Goal: Task Accomplishment & Management: Manage account settings

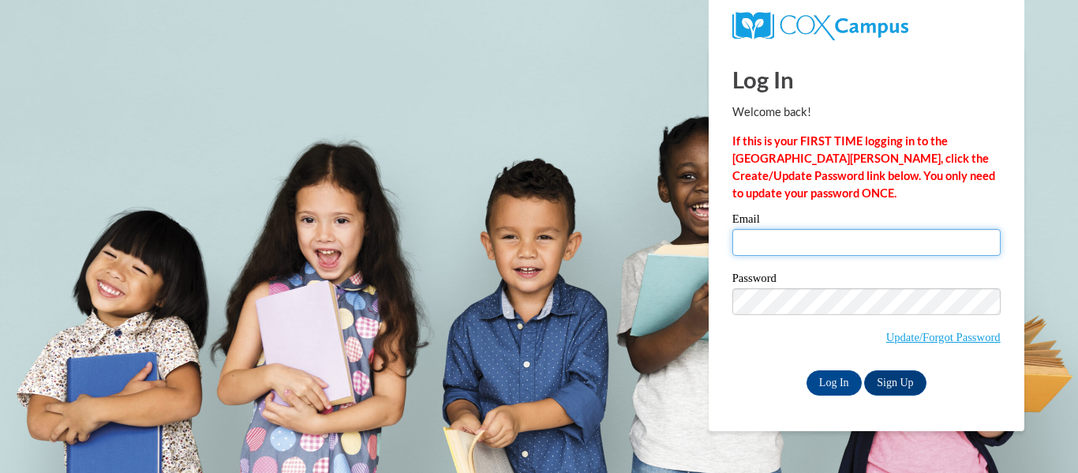
click at [763, 245] on input "Email" at bounding box center [866, 242] width 268 height 27
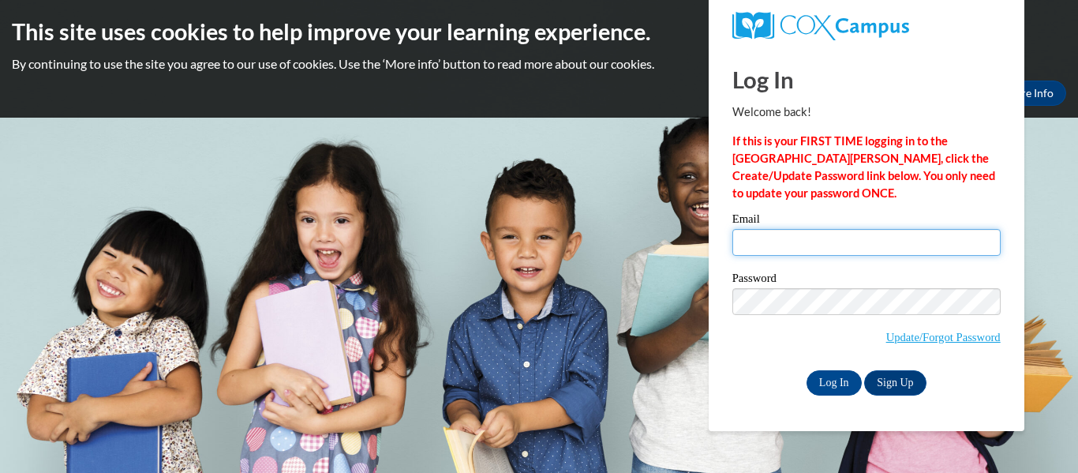
click at [763, 245] on input "Email" at bounding box center [866, 242] width 268 height 27
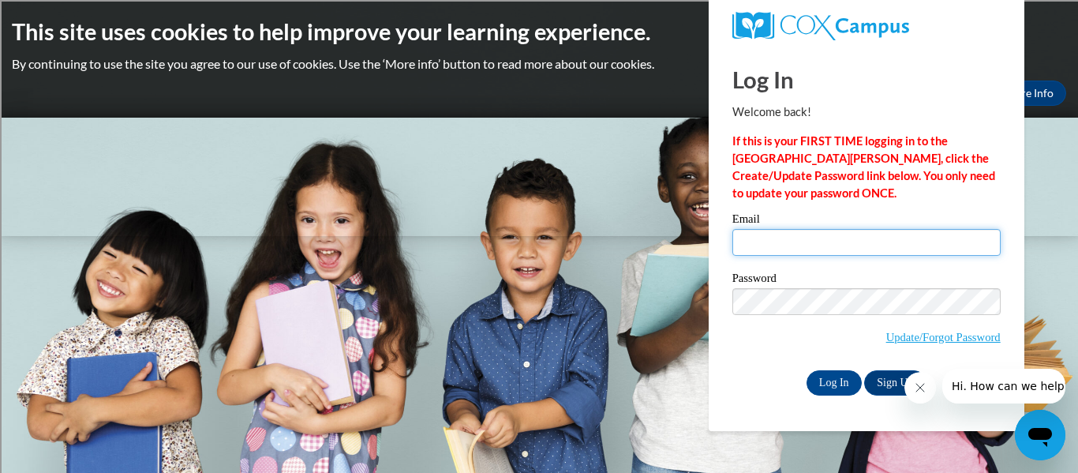
type input "[EMAIL_ADDRESS][DOMAIN_NAME]"
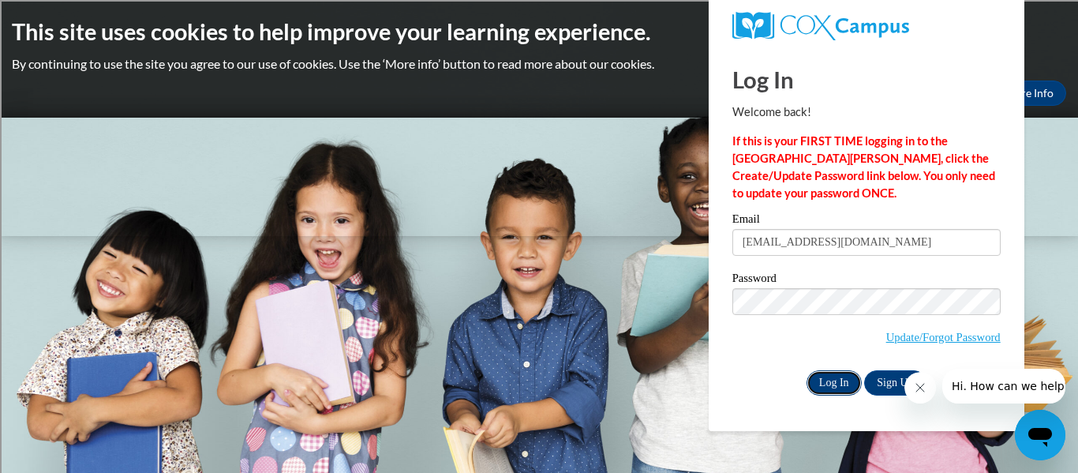
click at [835, 385] on input "Log In" at bounding box center [833, 382] width 55 height 25
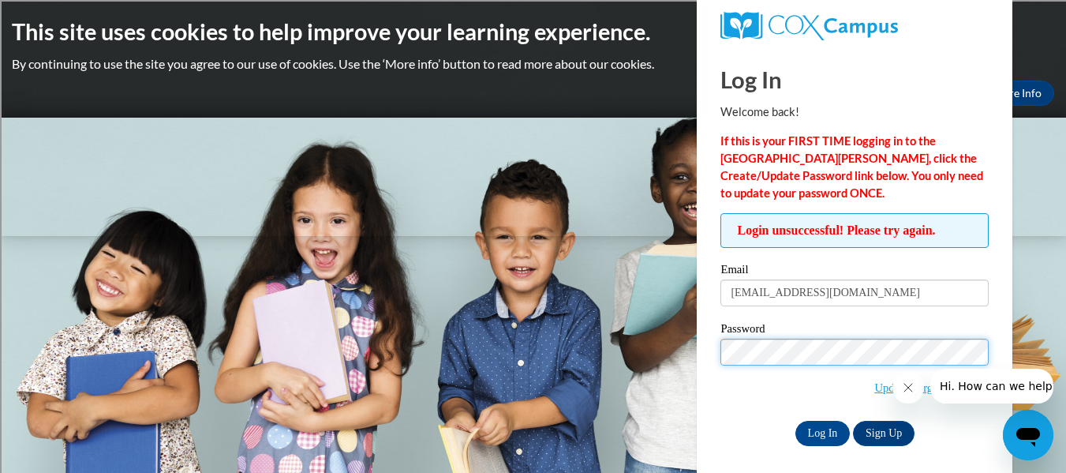
click at [795, 421] on input "Log In" at bounding box center [822, 433] width 55 height 25
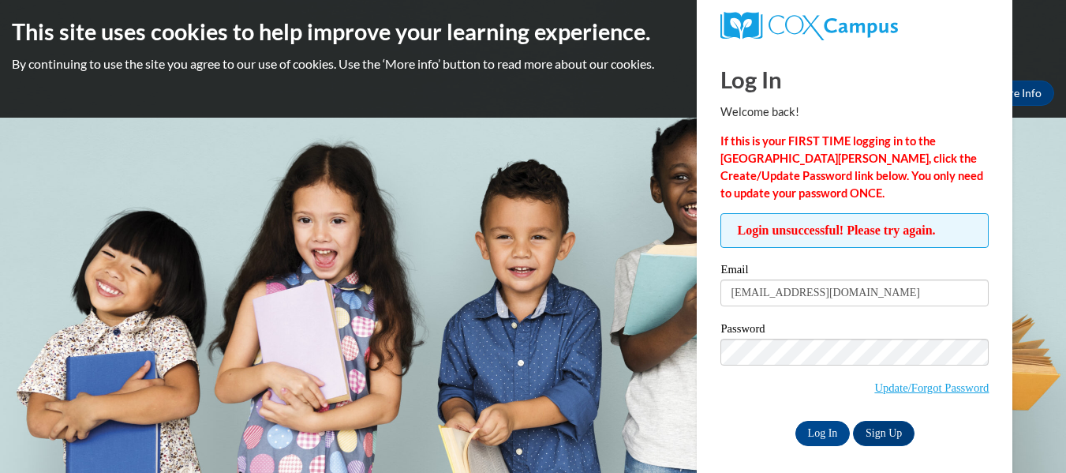
click at [863, 289] on input "[EMAIL_ADDRESS][DOMAIN_NAME]" at bounding box center [854, 292] width 268 height 27
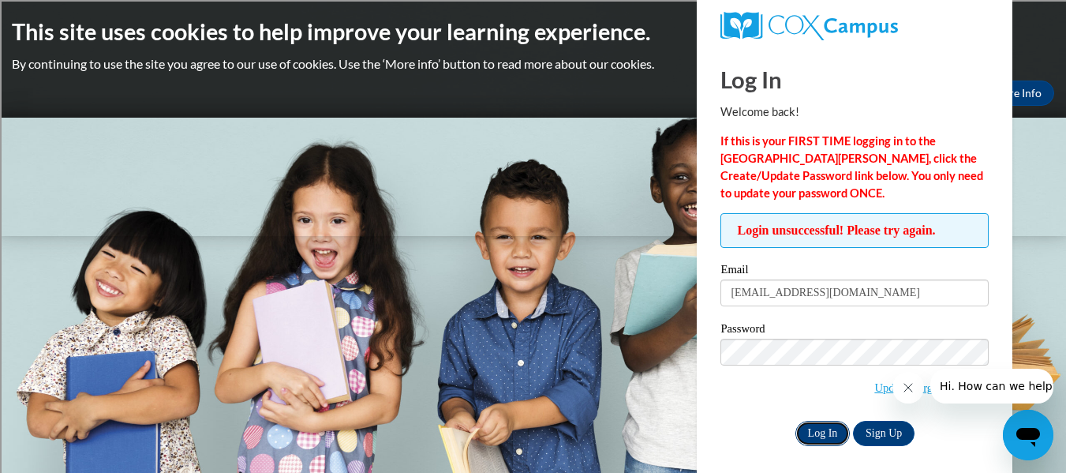
click at [824, 430] on input "Log In" at bounding box center [822, 433] width 55 height 25
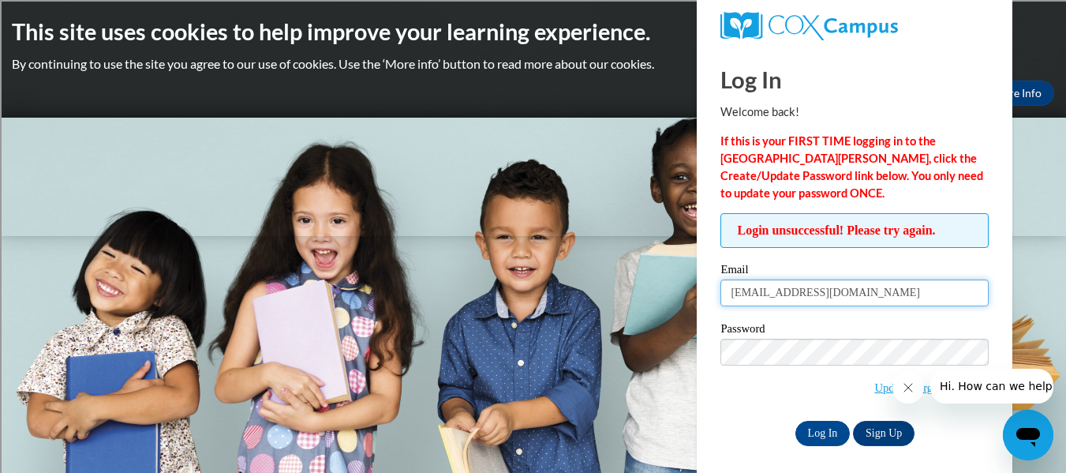
click at [828, 301] on input "[EMAIL_ADDRESS][DOMAIN_NAME]" at bounding box center [854, 292] width 268 height 27
click at [839, 394] on span "Update/Forgot Password" at bounding box center [854, 370] width 268 height 65
click at [899, 387] on button "Close message from company" at bounding box center [908, 388] width 32 height 32
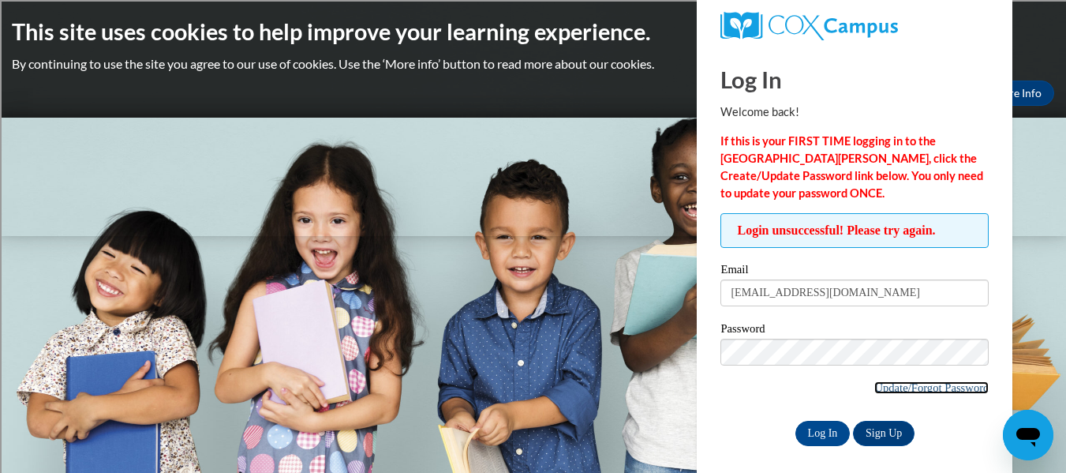
click at [900, 387] on link "Update/Forgot Password" at bounding box center [931, 387] width 114 height 13
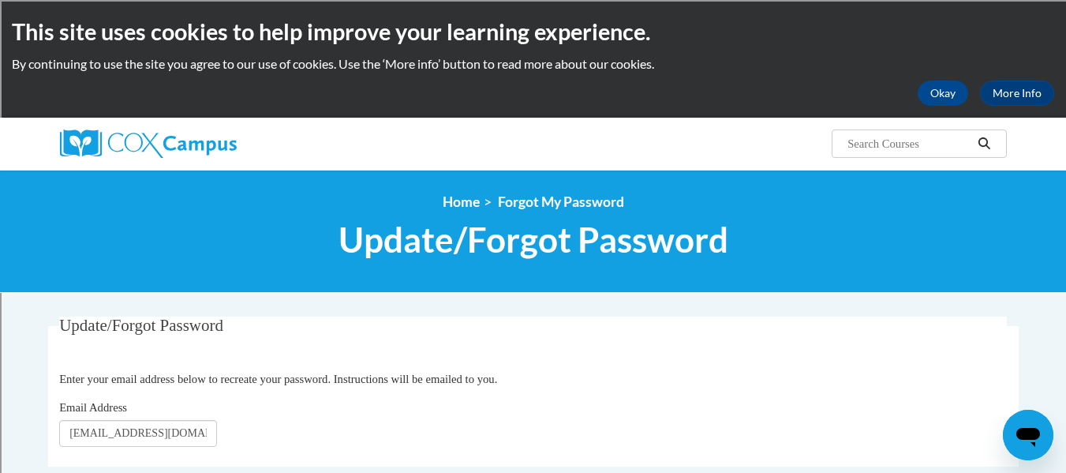
type input "[EMAIL_ADDRESS][DOMAIN_NAME]"
click button "Refresh captcha" at bounding box center [0, 0] width 0 height 0
click at [232, 432] on div "Email Address sarsmith@kusd.edu" at bounding box center [533, 422] width 948 height 48
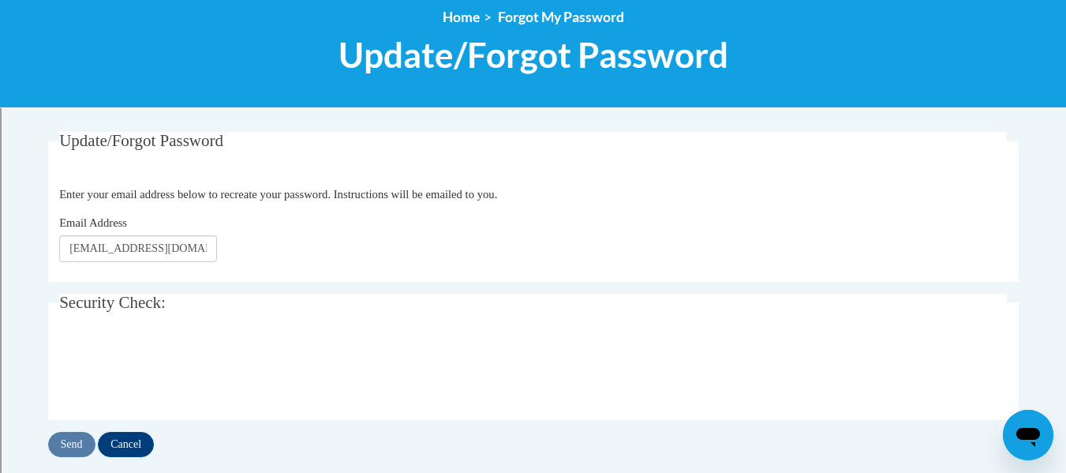
scroll to position [193, 0]
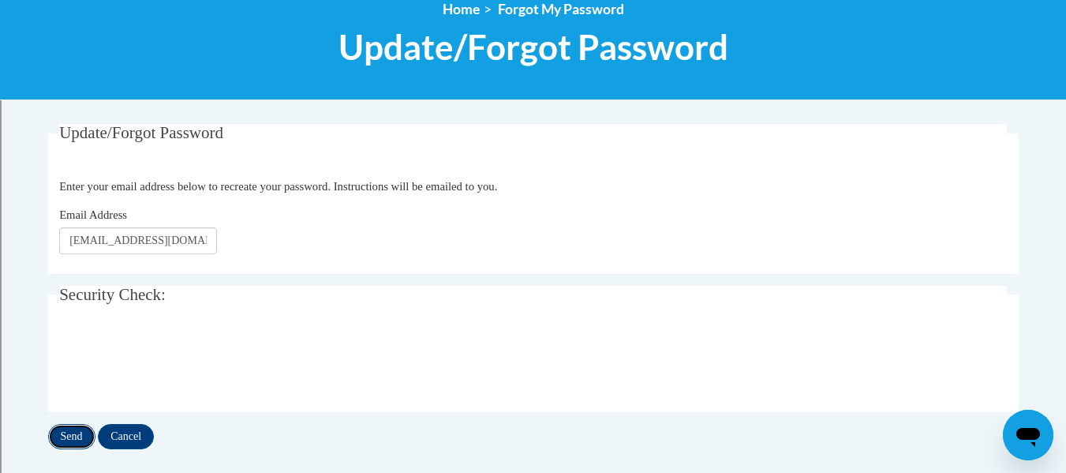
click at [79, 441] on input "Send" at bounding box center [71, 436] width 47 height 25
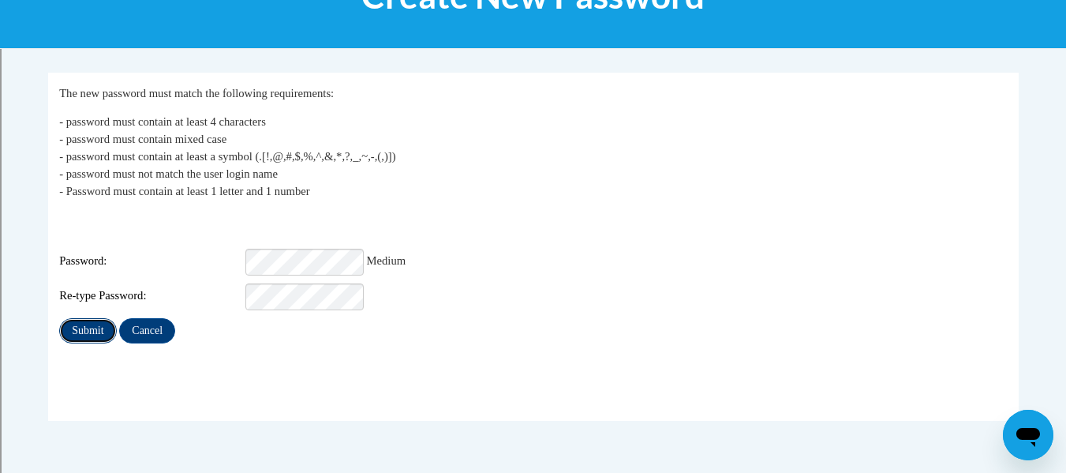
click at [89, 318] on input "Submit" at bounding box center [87, 330] width 57 height 25
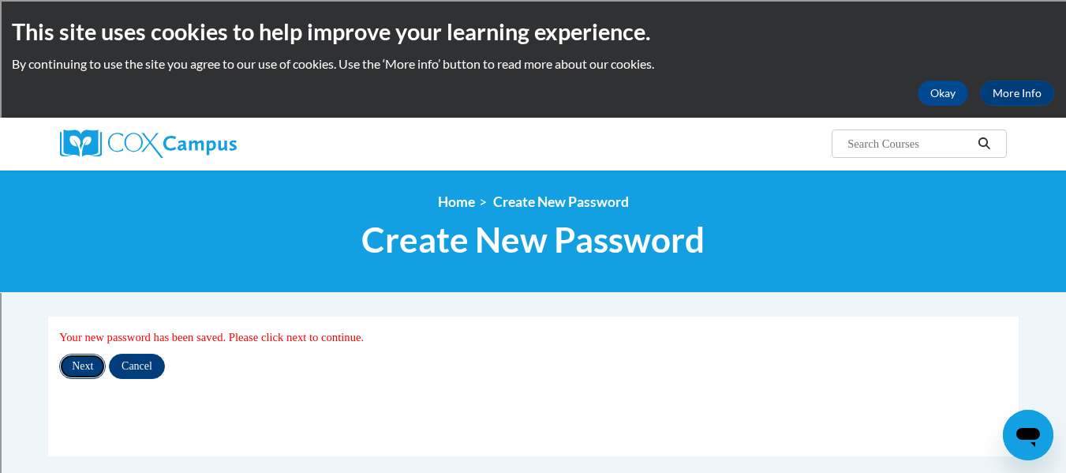
click at [84, 370] on input "Next" at bounding box center [82, 365] width 47 height 25
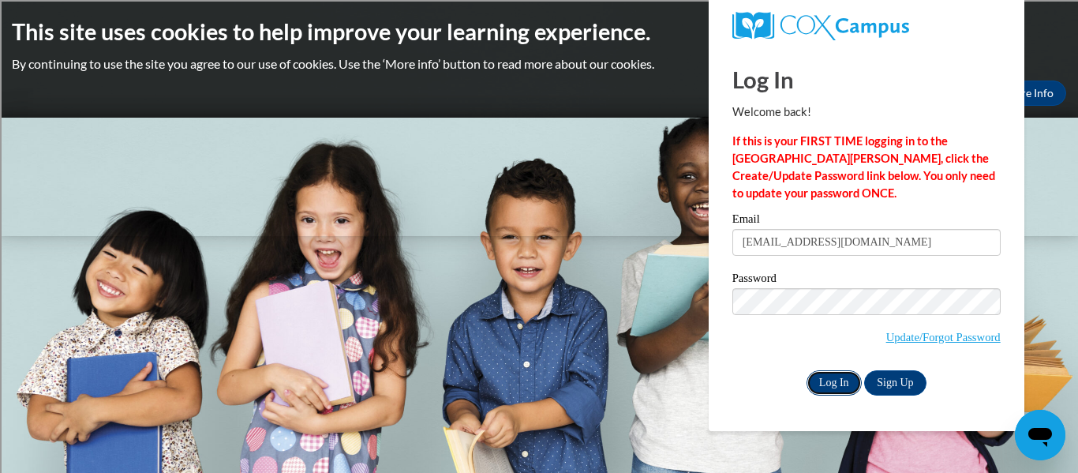
click at [835, 383] on input "Log In" at bounding box center [833, 382] width 55 height 25
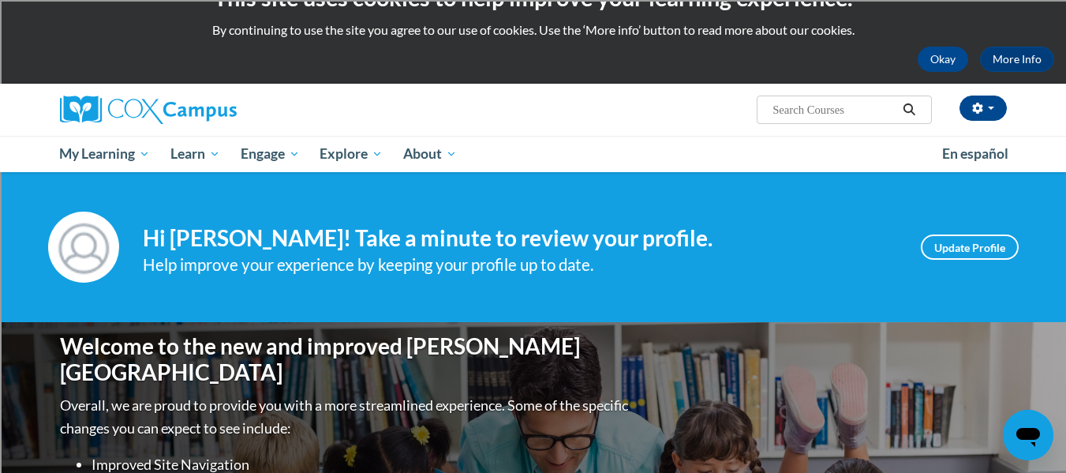
scroll to position [35, 0]
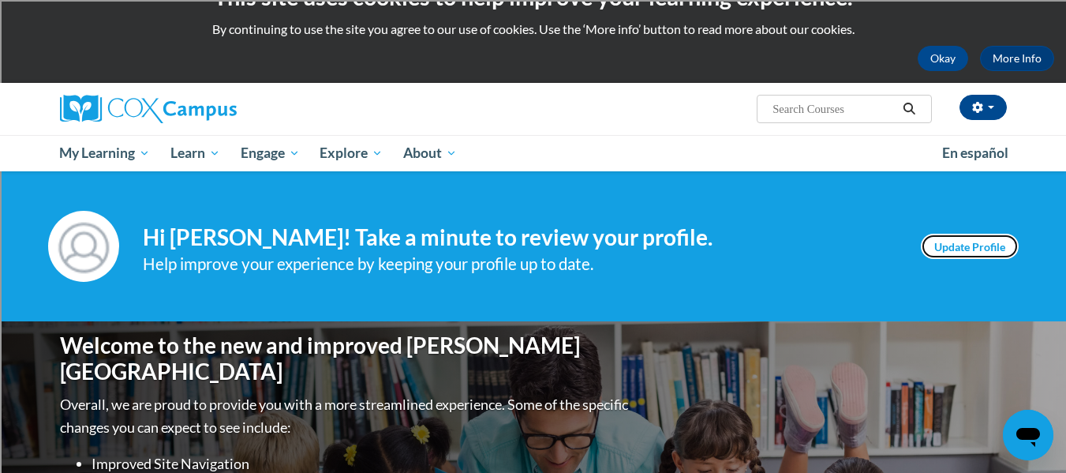
click at [983, 245] on link "Update Profile" at bounding box center [970, 246] width 98 height 25
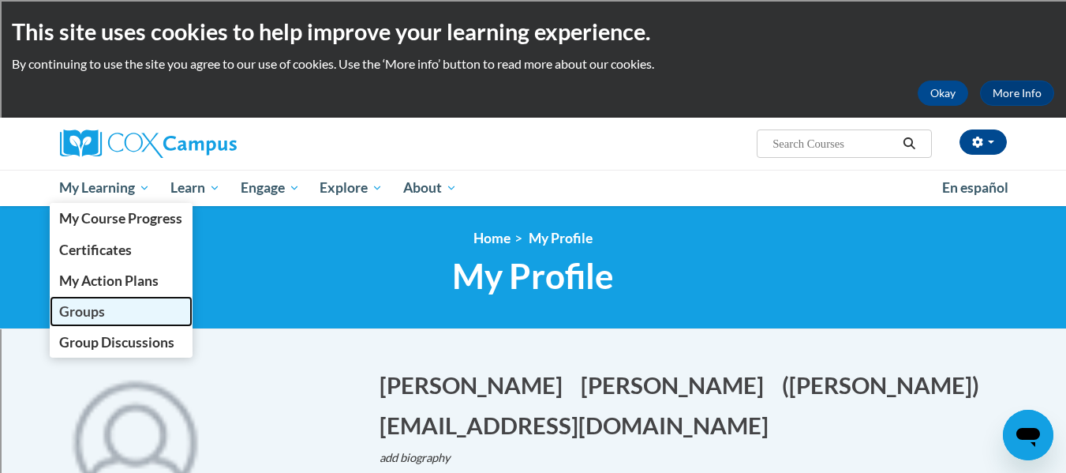
click at [100, 303] on span "Groups" at bounding box center [82, 311] width 46 height 17
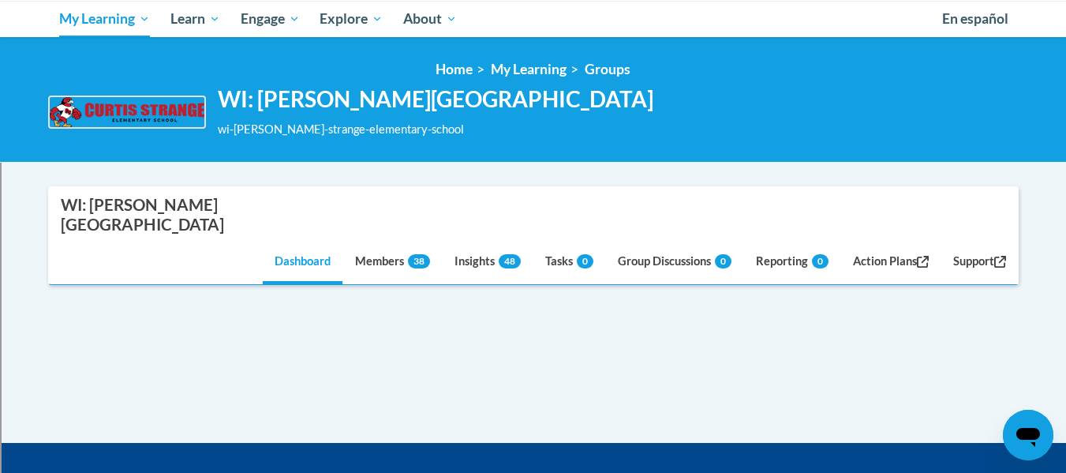
scroll to position [170, 0]
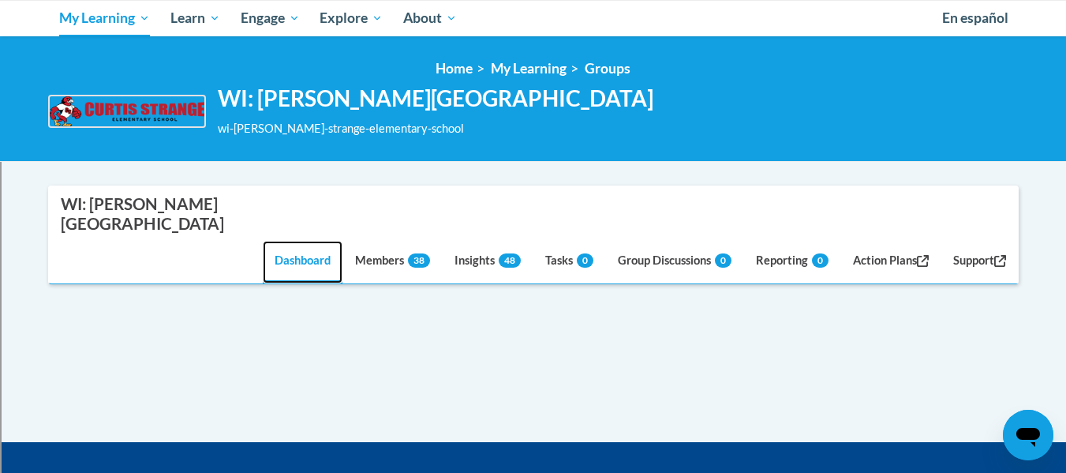
click at [302, 245] on link "Dashboard" at bounding box center [303, 262] width 80 height 43
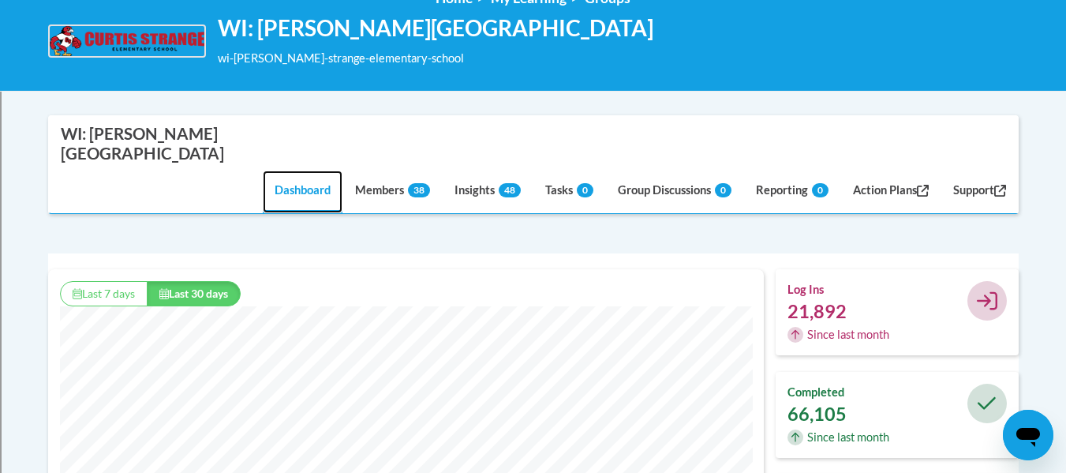
scroll to position [244, 0]
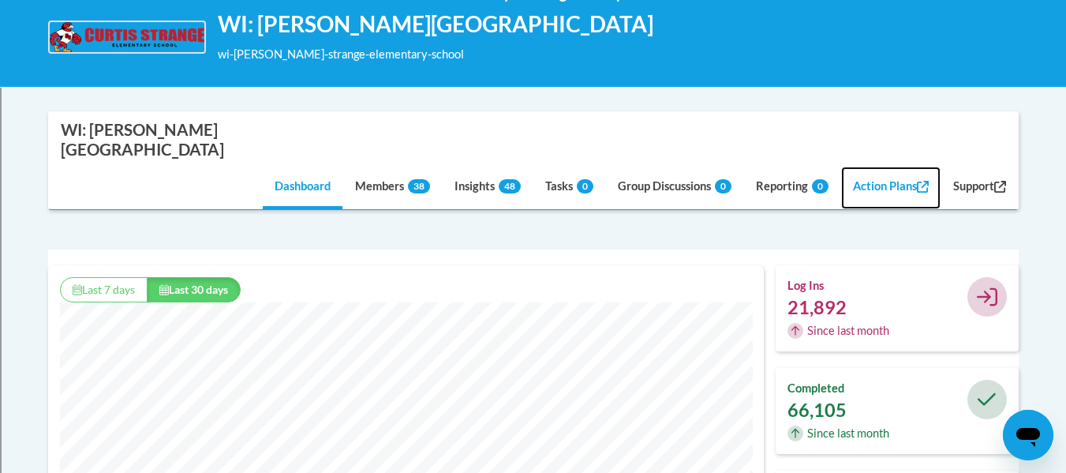
click at [897, 166] on link "Action Plans" at bounding box center [890, 187] width 99 height 43
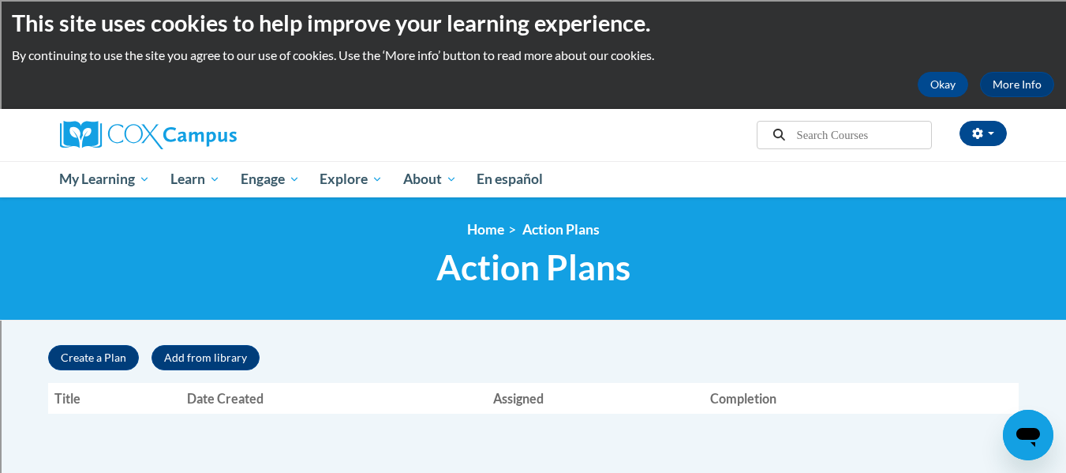
scroll to position [8, 0]
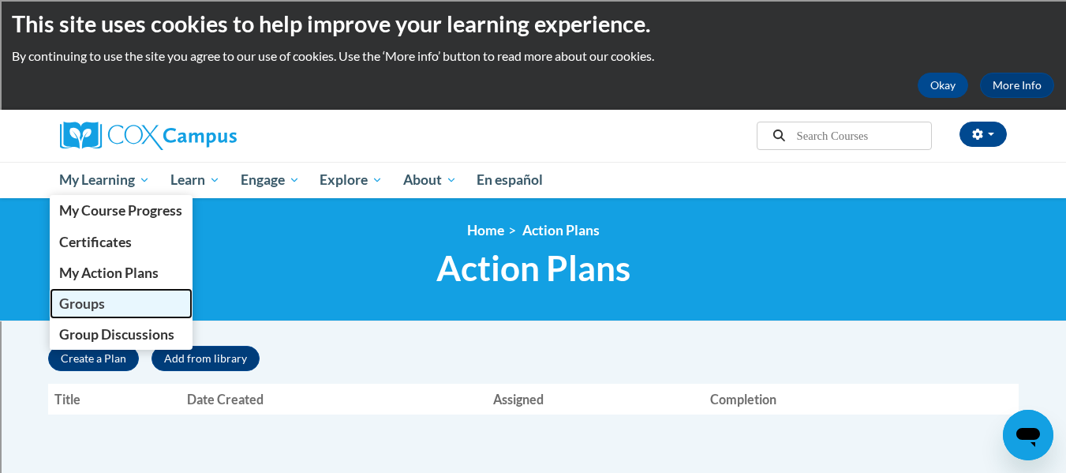
click at [100, 296] on span "Groups" at bounding box center [82, 303] width 46 height 17
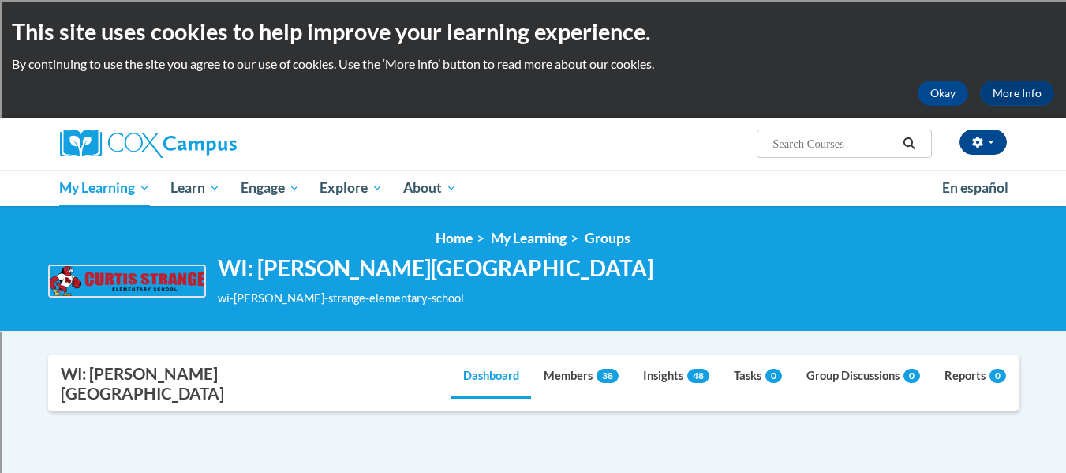
click at [656, 375] on nav "WI: [PERSON_NAME][GEOGRAPHIC_DATA] Dashboard Members 38 Insights 48 Tasks 0 Gro…" at bounding box center [533, 383] width 970 height 56
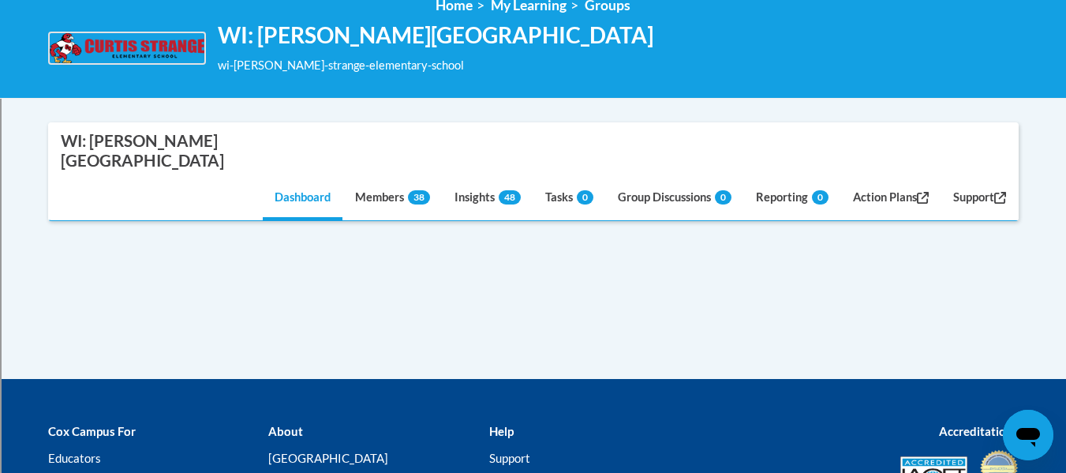
scroll to position [234, 0]
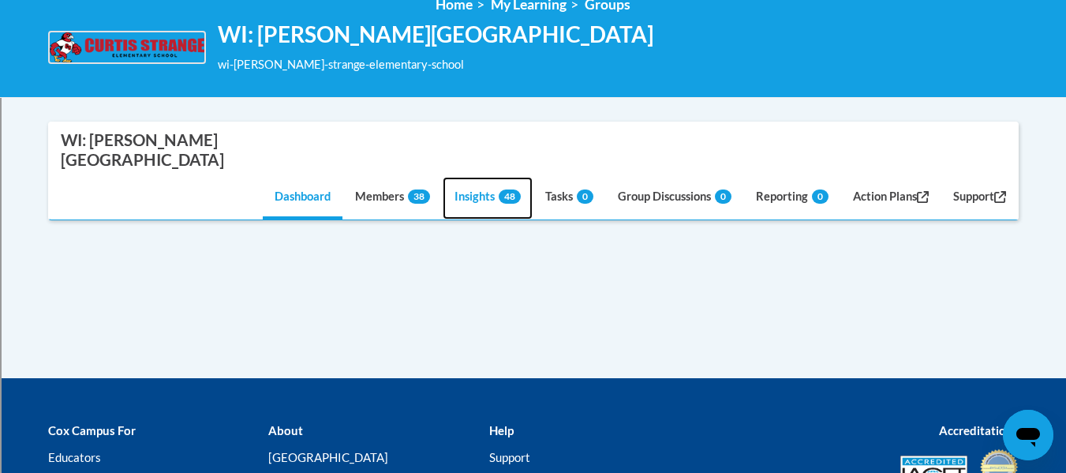
click at [477, 177] on link "Insights 48" at bounding box center [488, 198] width 90 height 43
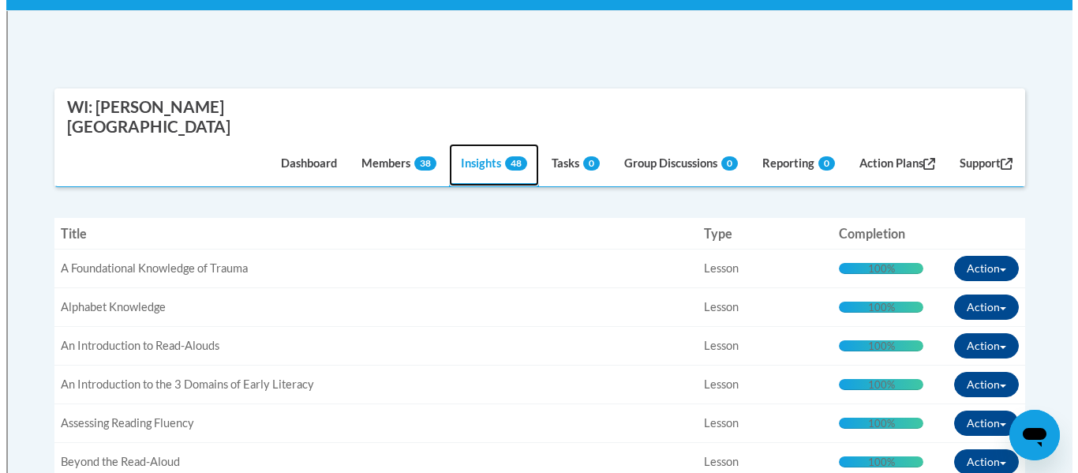
scroll to position [320, 0]
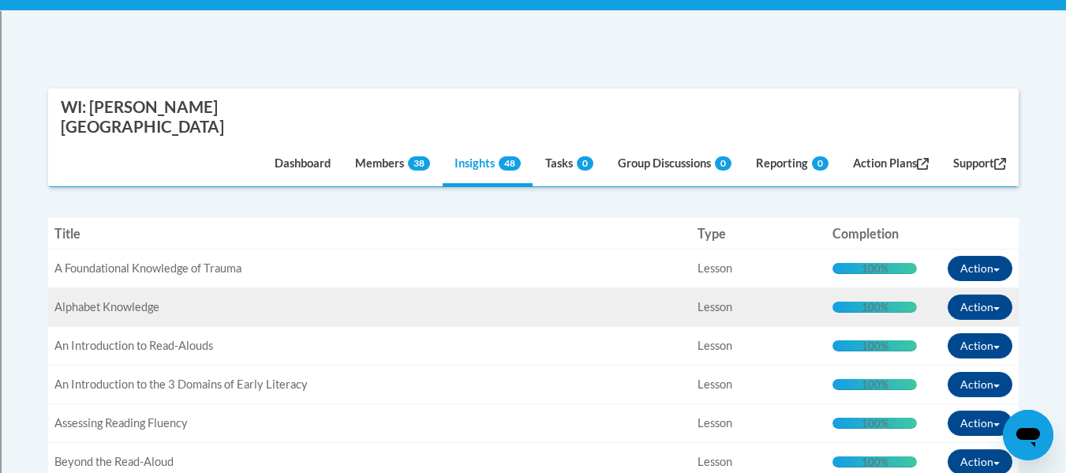
click at [903, 301] on div "100% Complete" at bounding box center [874, 306] width 84 height 11
click at [974, 294] on button "Action" at bounding box center [980, 306] width 65 height 25
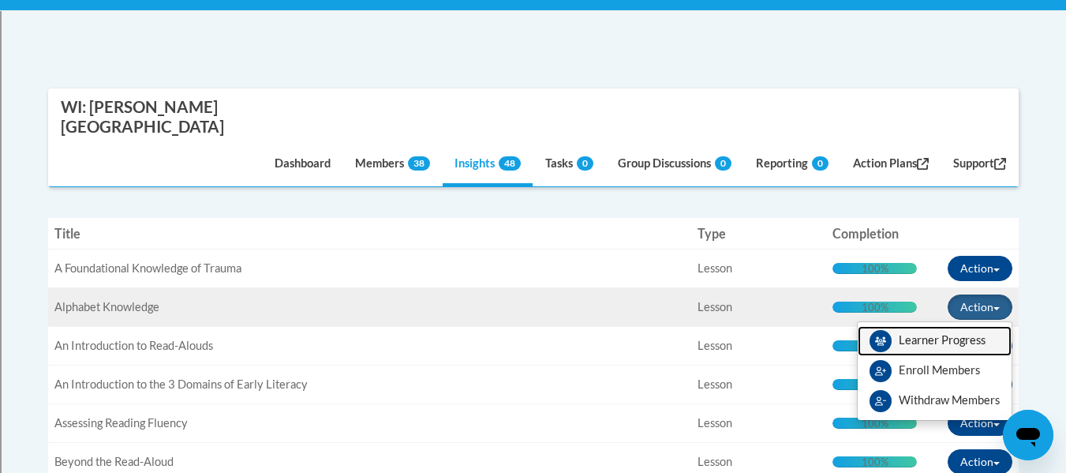
click at [964, 326] on link "Learner Progress" at bounding box center [935, 341] width 154 height 30
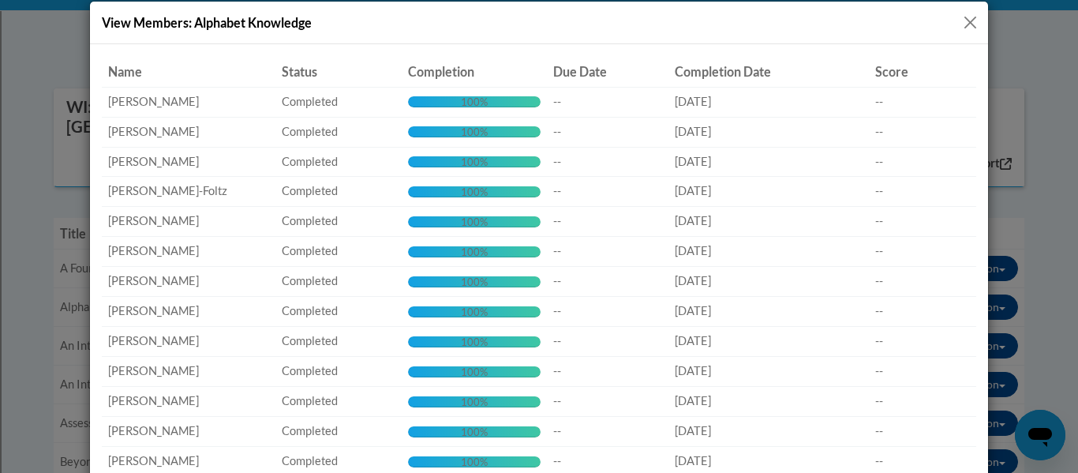
scroll to position [0, 0]
